Goal: Task Accomplishment & Management: Manage account settings

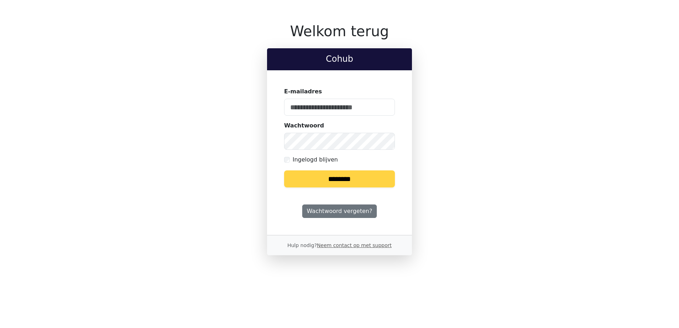
type input "**********"
click at [341, 179] on input "********" at bounding box center [339, 178] width 111 height 17
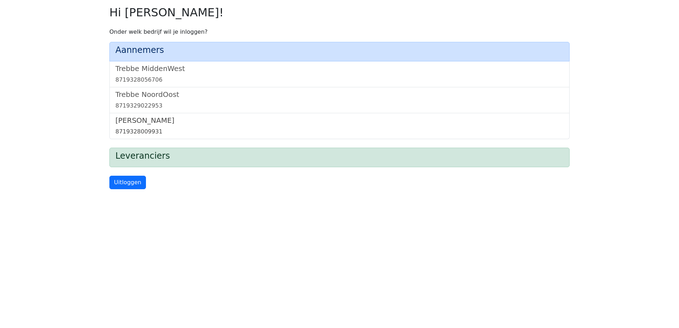
click at [142, 125] on link "Trebbe Wonen 8719328009931" at bounding box center [339, 126] width 448 height 20
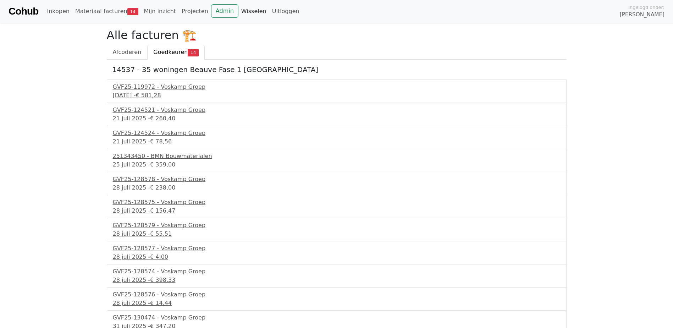
click at [239, 8] on link "Wisselen" at bounding box center [254, 11] width 31 height 14
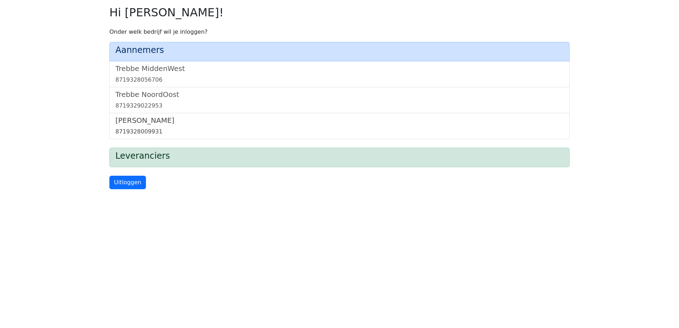
click at [153, 125] on link "Trebbe Wonen 8719328009931" at bounding box center [339, 126] width 448 height 20
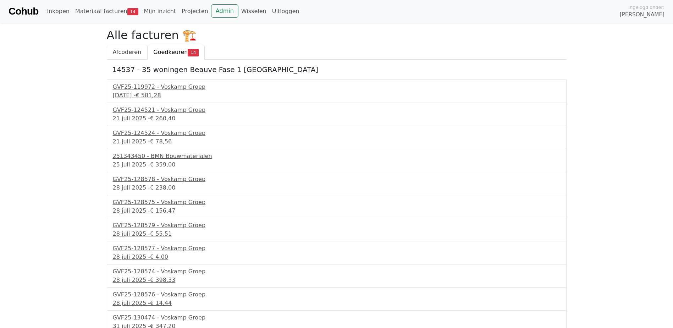
click at [125, 49] on span "Afcoderen" at bounding box center [127, 52] width 29 height 7
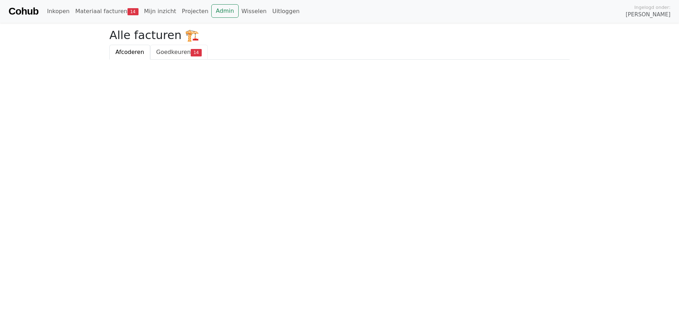
click at [167, 49] on span "Goedkeuren" at bounding box center [173, 52] width 34 height 7
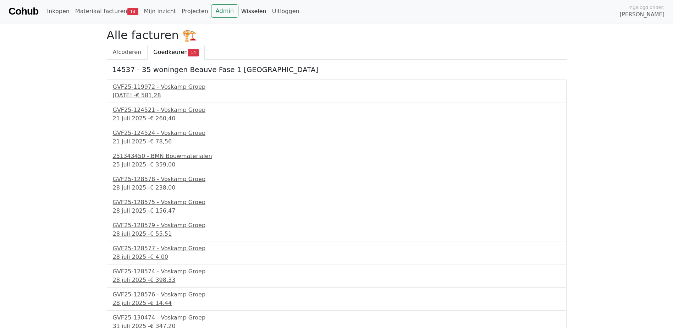
click at [242, 15] on link "Wisselen" at bounding box center [254, 11] width 31 height 14
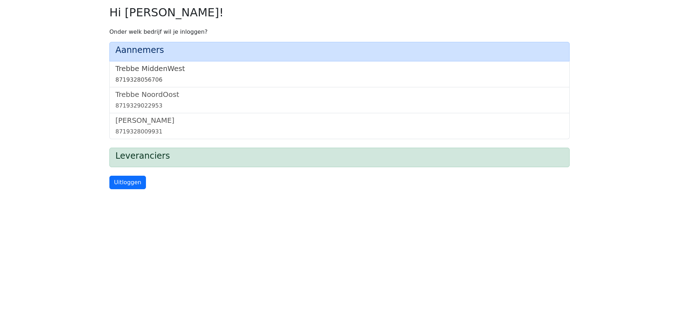
click at [158, 70] on h5 "Trebbe MiddenWest" at bounding box center [339, 68] width 448 height 9
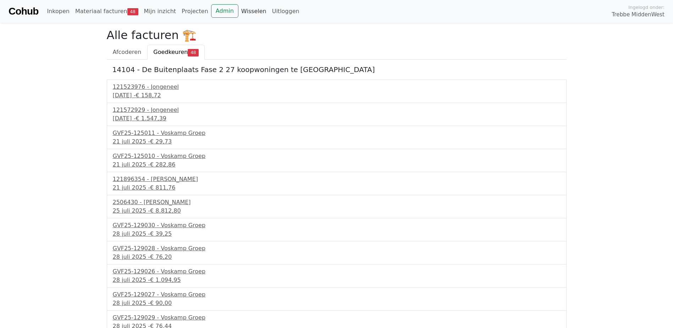
click at [239, 12] on link "Wisselen" at bounding box center [254, 11] width 31 height 14
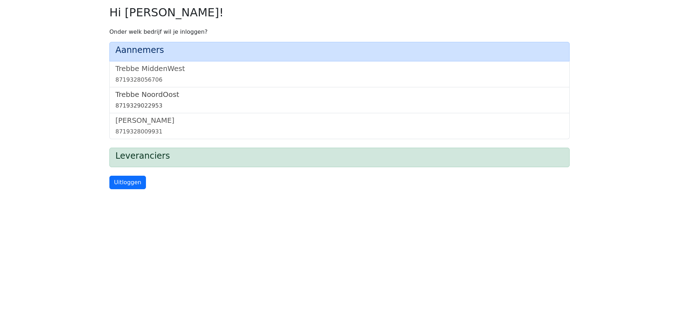
click at [158, 94] on h5 "Trebbe NoordOost" at bounding box center [339, 94] width 448 height 9
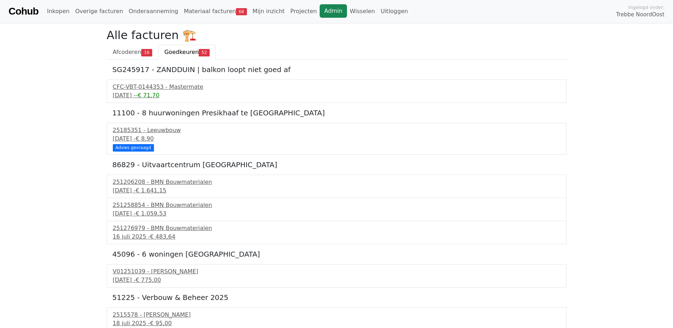
click at [320, 9] on link "Admin" at bounding box center [333, 10] width 27 height 13
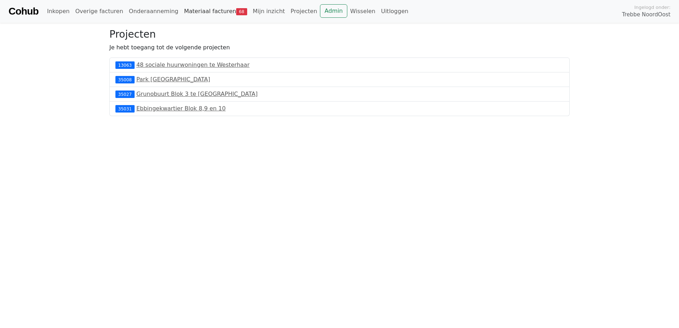
click at [212, 11] on link "Materiaal facturen 68" at bounding box center [215, 11] width 69 height 14
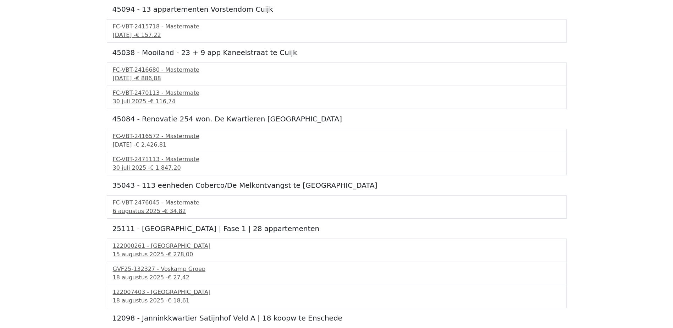
scroll to position [71, 0]
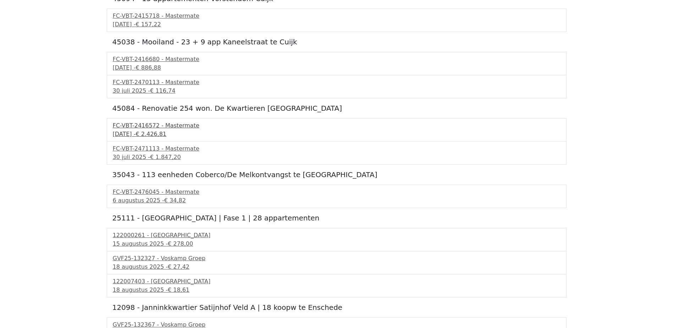
click at [168, 130] on div "FC-VBT-2416572 - Mastermate" at bounding box center [337, 125] width 448 height 9
click at [162, 155] on span "€ 1.847,20" at bounding box center [165, 157] width 31 height 7
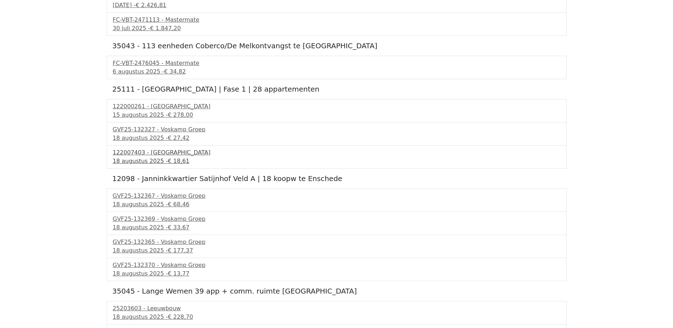
scroll to position [213, 0]
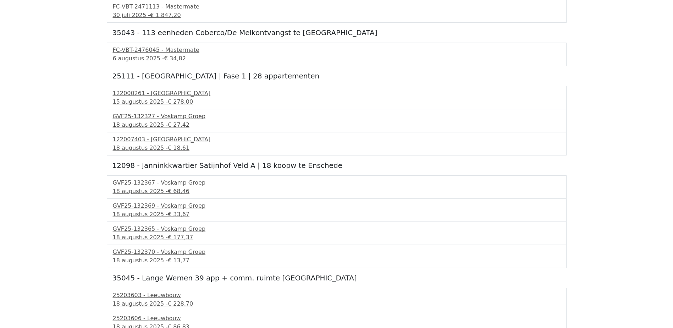
click at [177, 122] on span "€ 27,42" at bounding box center [179, 124] width 22 height 7
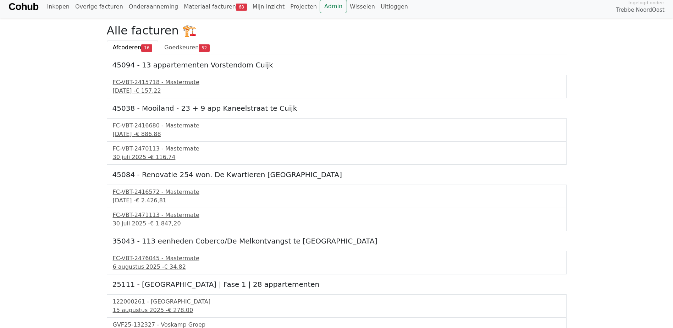
scroll to position [0, 0]
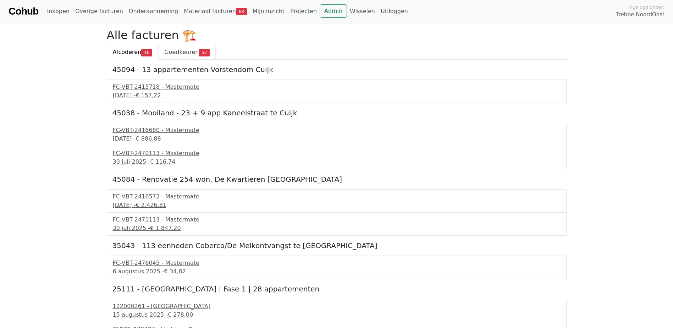
click at [191, 52] on span "Goedkeuren" at bounding box center [181, 52] width 34 height 7
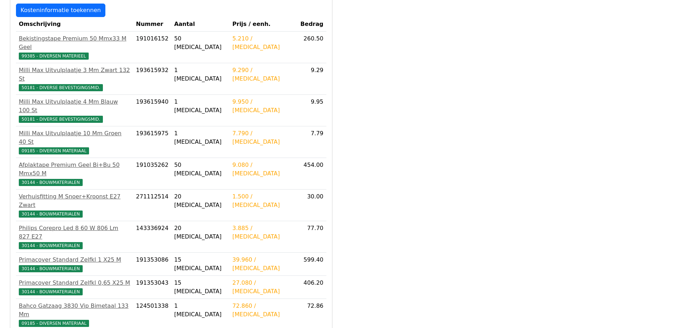
scroll to position [178, 0]
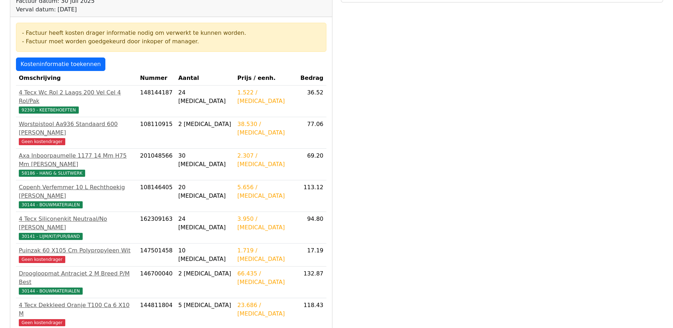
scroll to position [107, 0]
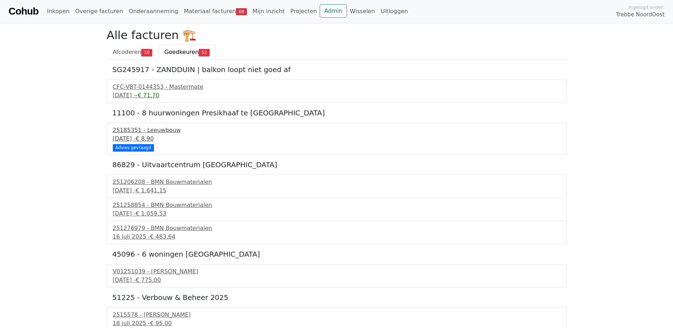
click at [154, 138] on span "€ 8,90" at bounding box center [145, 138] width 18 height 7
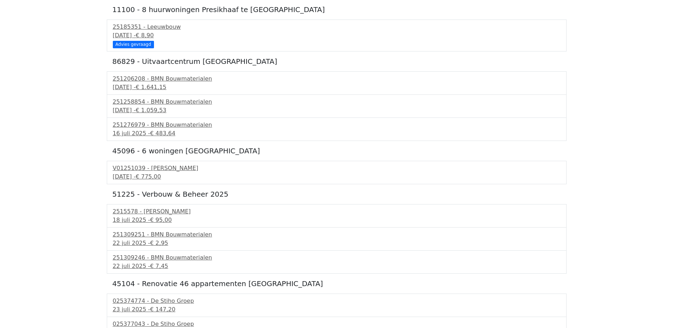
scroll to position [107, 0]
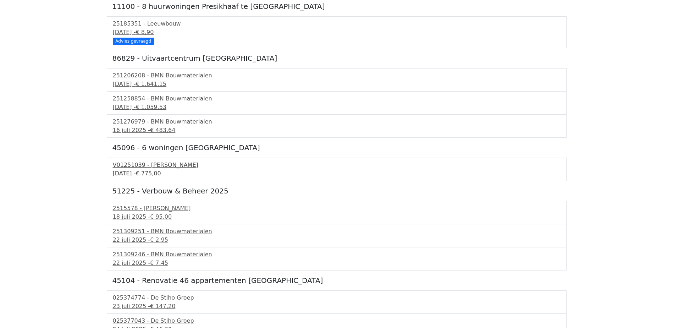
click at [140, 167] on div "V01251039 - Van Dalen" at bounding box center [337, 165] width 448 height 9
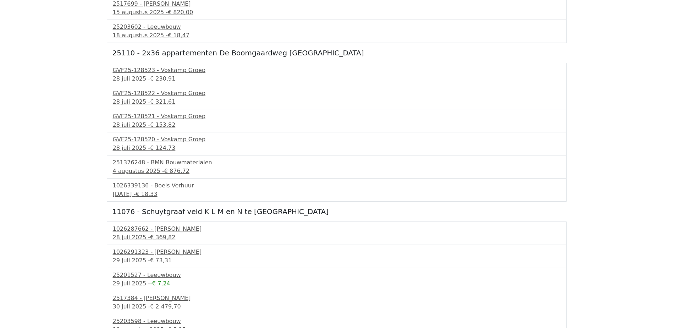
scroll to position [923, 0]
click at [165, 187] on div "1026339136 - Boels Verhuur" at bounding box center [337, 185] width 448 height 9
click at [168, 164] on div "251376248 - BMN Bouwmaterialen" at bounding box center [337, 162] width 448 height 9
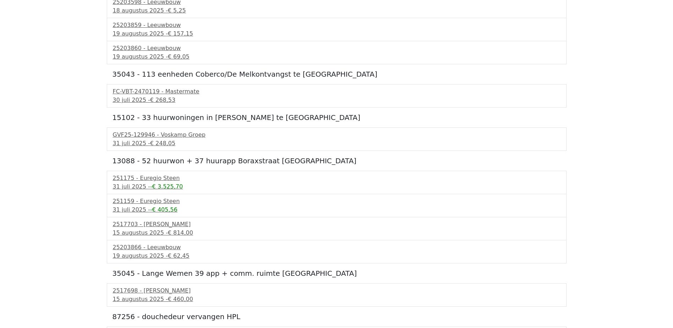
scroll to position [1243, 0]
click at [155, 137] on div "GVF25-129946 - Voskamp Groep" at bounding box center [337, 134] width 448 height 9
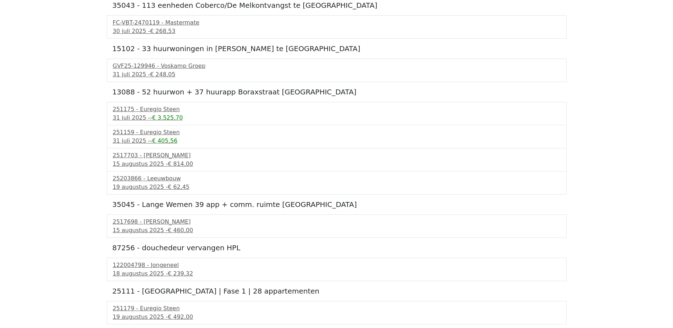
scroll to position [1314, 0]
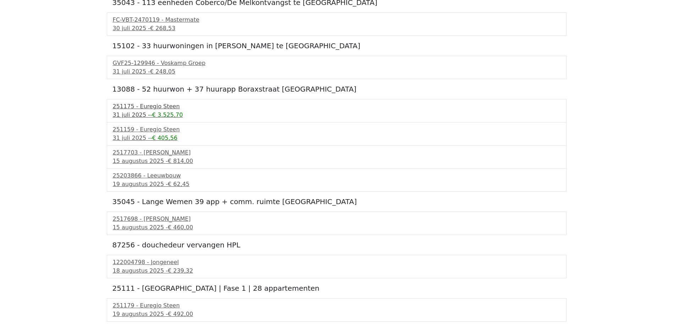
click at [157, 114] on span "-€ 3.525,70" at bounding box center [166, 114] width 33 height 7
click at [152, 129] on div "251159 - Euregio Steen" at bounding box center [337, 129] width 448 height 9
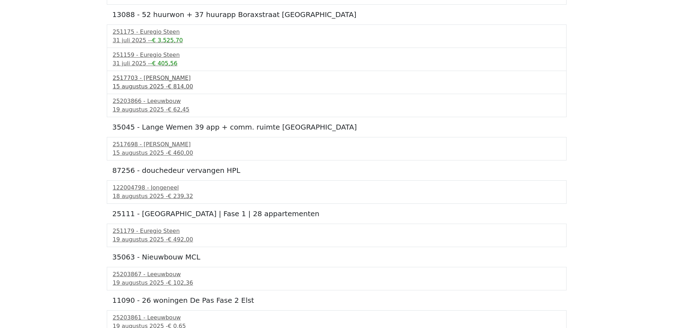
scroll to position [1394, 0]
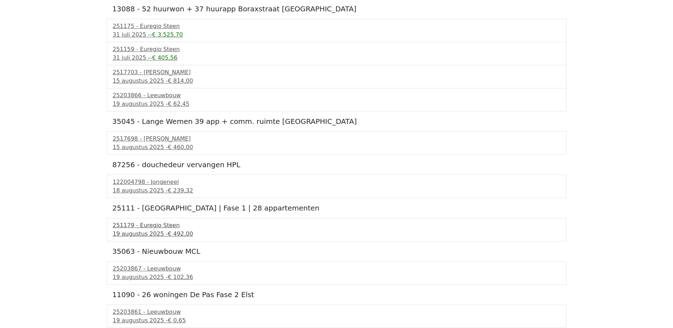
click at [165, 227] on div "251179 - Euregio Steen" at bounding box center [337, 225] width 448 height 9
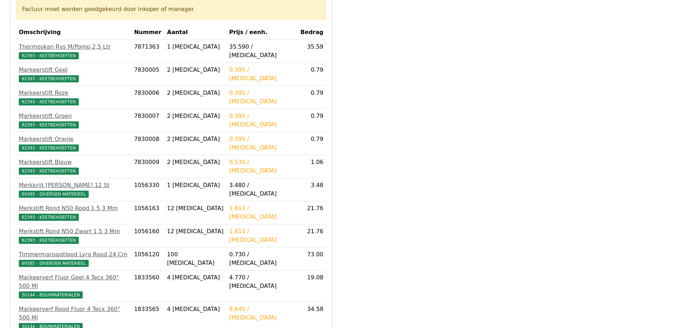
scroll to position [142, 0]
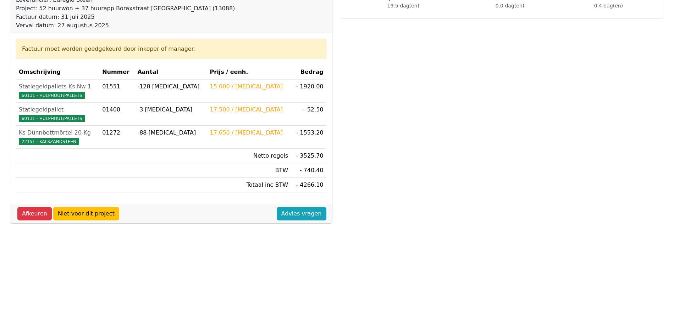
scroll to position [142, 0]
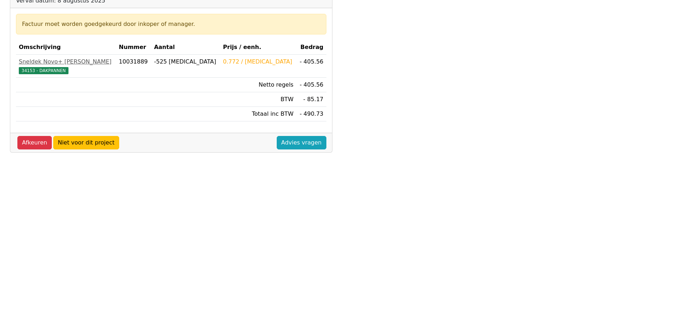
scroll to position [142, 0]
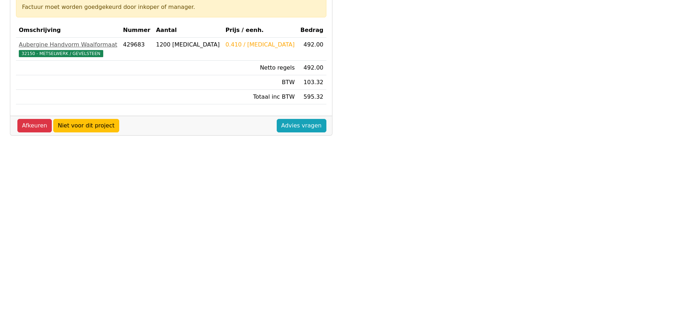
scroll to position [178, 0]
